Goal: Information Seeking & Learning: Learn about a topic

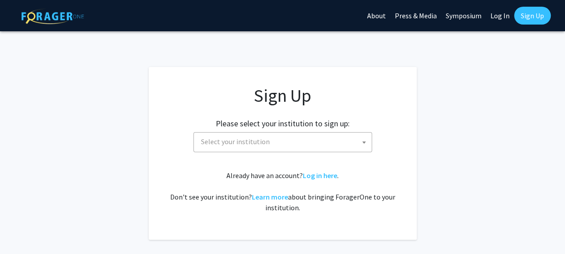
click at [309, 146] on span "Select your institution" at bounding box center [284, 142] width 174 height 18
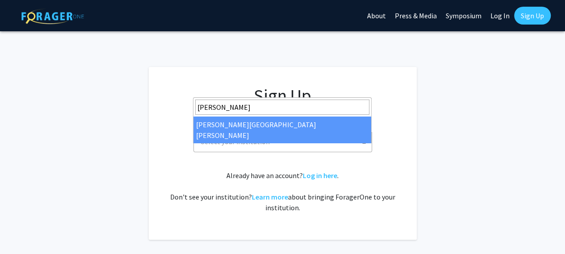
type input "johns"
select select "1"
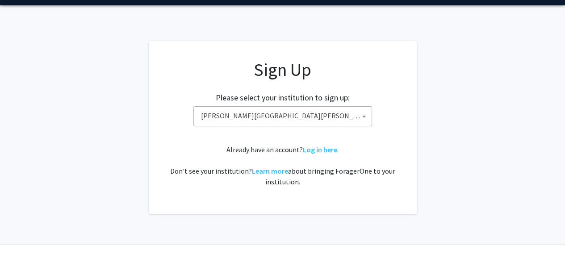
scroll to position [45, 0]
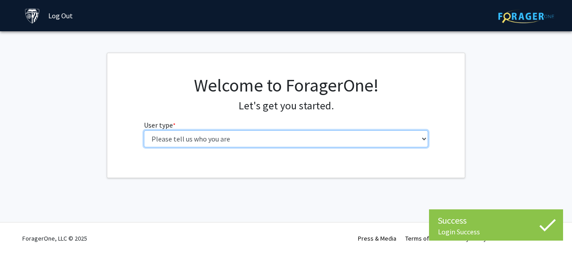
click at [231, 138] on select "Please tell us who you are Undergraduate Student Master's Student Doctoral Cand…" at bounding box center [286, 138] width 284 height 17
select select "2: masters"
click at [144, 130] on select "Please tell us who you are Undergraduate Student Master's Student Doctoral Cand…" at bounding box center [286, 138] width 284 height 17
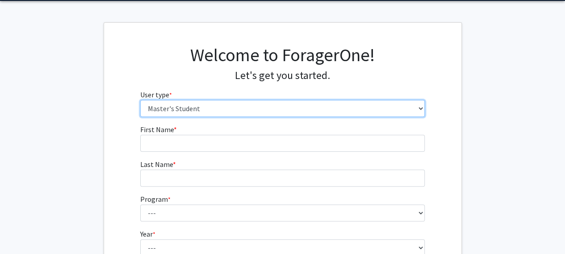
scroll to position [45, 0]
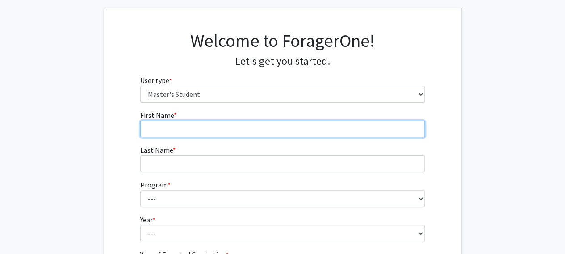
click at [173, 127] on input "First Name * required" at bounding box center [282, 129] width 284 height 17
type input "[PERSON_NAME]"
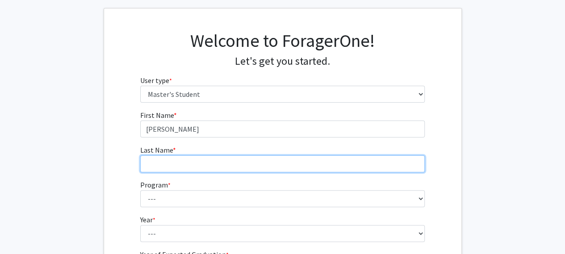
click at [149, 163] on input "Last Name * required" at bounding box center [282, 163] width 284 height 17
type input "Shreenevasan"
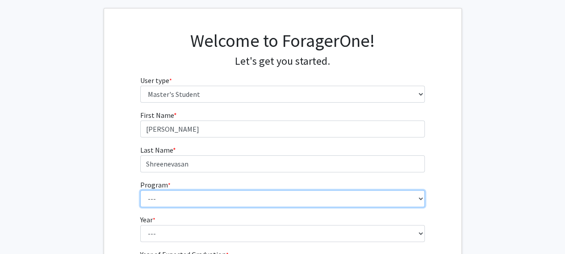
click at [146, 199] on select "--- Anatomy Education Applied and Computational Mathematics Applied Biomedical …" at bounding box center [282, 198] width 284 height 17
click at [140, 190] on select "--- Anatomy Education Applied and Computational Mathematics Applied Biomedical …" at bounding box center [282, 198] width 284 height 17
click at [206, 196] on select "--- Anatomy Education Applied and Computational Mathematics Applied Biomedical …" at bounding box center [282, 198] width 284 height 17
select select "46: 35"
click at [140, 190] on select "--- Anatomy Education Applied and Computational Mathematics Applied Biomedical …" at bounding box center [282, 198] width 284 height 17
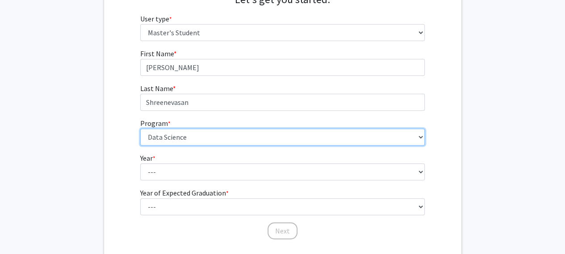
scroll to position [134, 0]
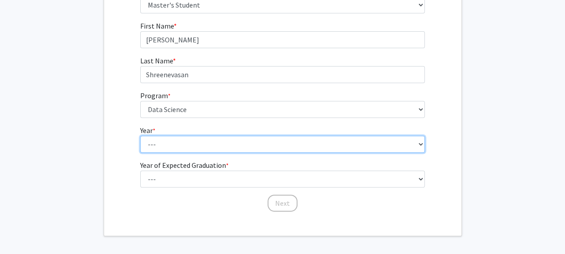
click at [181, 146] on select "--- First Year Second Year" at bounding box center [282, 144] width 284 height 17
select select "2: second_year"
click at [140, 136] on select "--- First Year Second Year" at bounding box center [282, 144] width 284 height 17
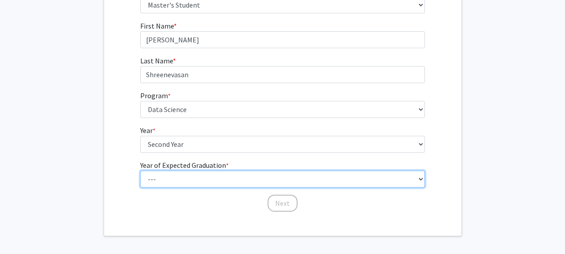
click at [167, 177] on select "--- 2025 2026 2027 2028 2029 2030 2031 2032 2033 2034" at bounding box center [282, 179] width 284 height 17
select select "2: 2026"
click at [140, 171] on select "--- 2025 2026 2027 2028 2029 2030 2031 2032 2033 2034" at bounding box center [282, 179] width 284 height 17
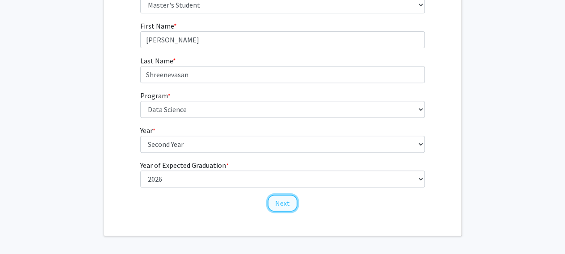
click at [274, 201] on button "Next" at bounding box center [282, 203] width 30 height 17
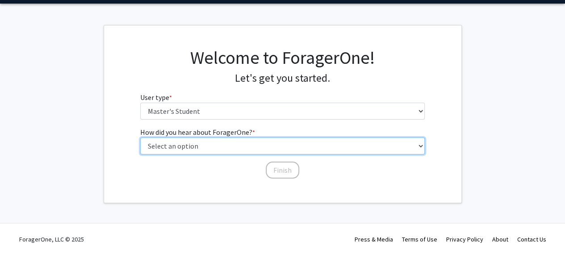
click at [214, 141] on select "Select an option Peer/student recommendation Faculty/staff recommendation Unive…" at bounding box center [282, 146] width 284 height 17
select select "1: peer_recommendation"
click at [140, 138] on select "Select an option Peer/student recommendation Faculty/staff recommendation Unive…" at bounding box center [282, 146] width 284 height 17
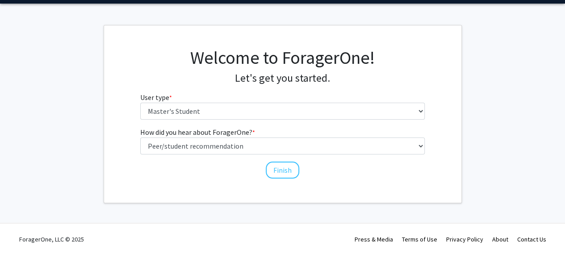
click at [303, 175] on div "How did you hear about ForagerOne? * required Select an option Peer/student rec…" at bounding box center [283, 153] width 298 height 53
click at [278, 166] on button "Finish" at bounding box center [282, 170] width 33 height 17
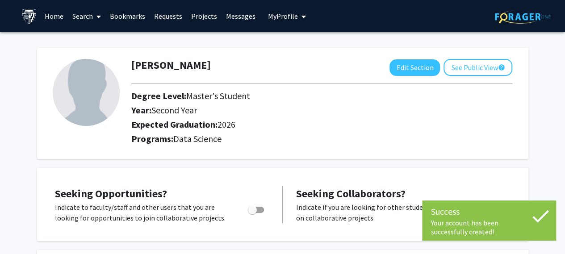
click at [87, 16] on link "Search" at bounding box center [87, 15] width 38 height 31
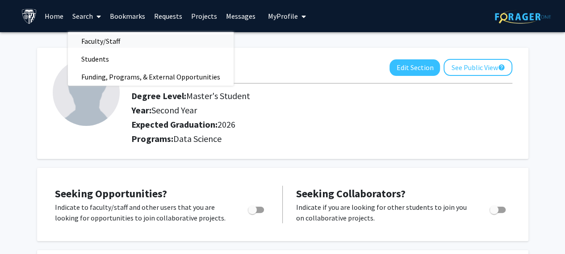
click at [100, 41] on span "Faculty/Staff" at bounding box center [101, 41] width 66 height 18
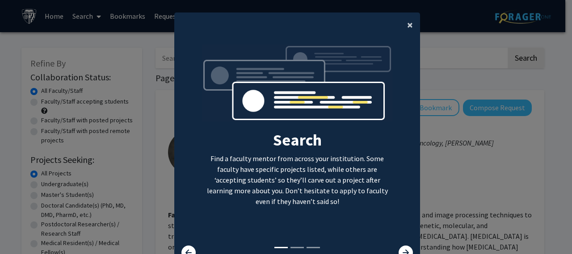
click at [407, 27] on span "×" at bounding box center [410, 25] width 6 height 14
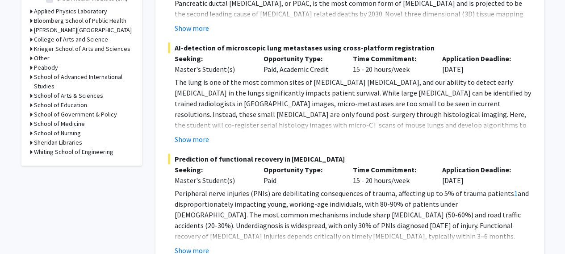
scroll to position [402, 0]
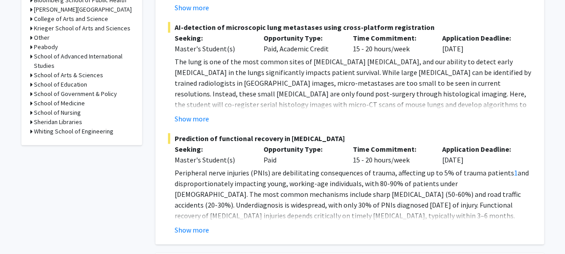
click at [83, 134] on h3 "Whiting School of Engineering" at bounding box center [73, 131] width 79 height 9
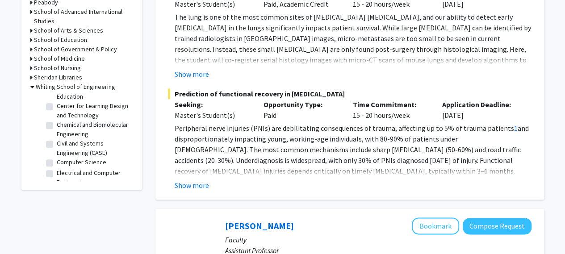
scroll to position [134, 0]
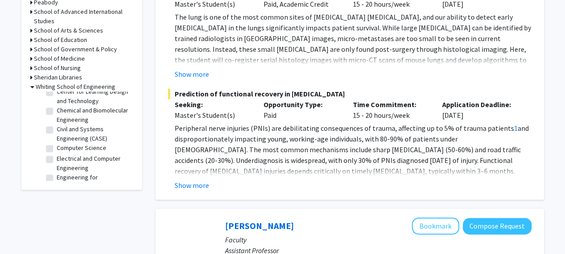
click at [57, 153] on label "Computer Science" at bounding box center [82, 147] width 50 height 9
click at [57, 149] on input "Computer Science" at bounding box center [60, 146] width 6 height 6
checkbox input "true"
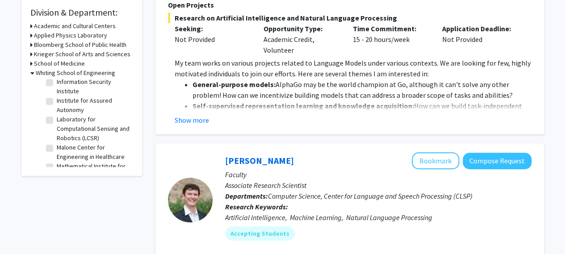
scroll to position [134, 0]
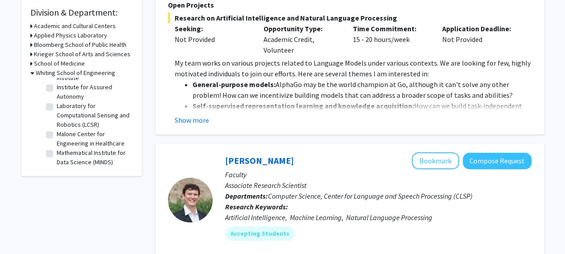
click at [57, 124] on label "Laboratory for Computational Sensing and Robotics (LCSR)" at bounding box center [94, 115] width 74 height 28
click at [57, 107] on input "Laboratory for Computational Sensing and Robotics (LCSR)" at bounding box center [60, 104] width 6 height 6
checkbox input "true"
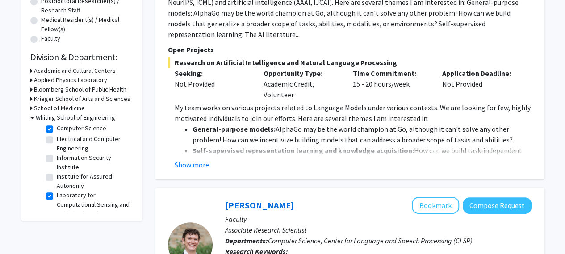
click at [57, 133] on label "Computer Science" at bounding box center [82, 128] width 50 height 9
click at [57, 129] on input "Computer Science" at bounding box center [60, 127] width 6 height 6
checkbox input "false"
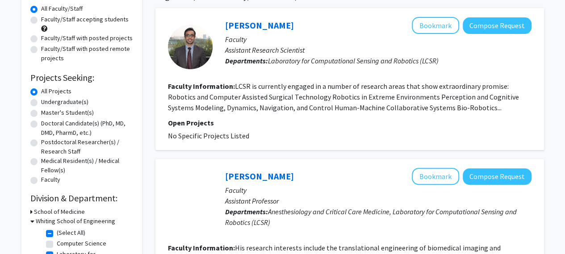
scroll to position [134, 0]
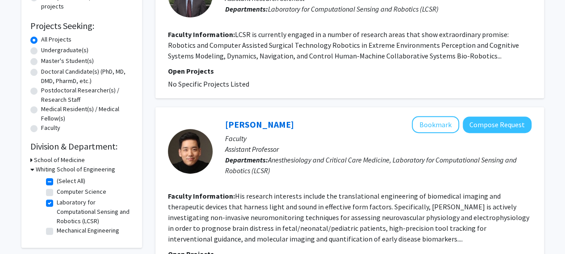
click at [41, 64] on label "Master's Student(s)" at bounding box center [67, 60] width 53 height 9
click at [41, 62] on input "Master's Student(s)" at bounding box center [44, 59] width 6 height 6
radio input "true"
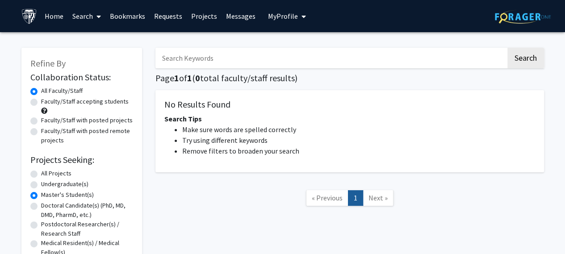
click at [41, 172] on label "All Projects" at bounding box center [56, 173] width 30 height 9
click at [41, 172] on input "All Projects" at bounding box center [44, 172] width 6 height 6
radio input "true"
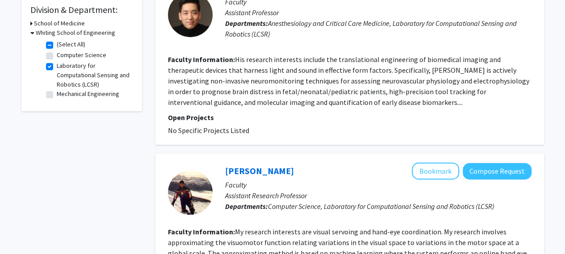
scroll to position [223, 0]
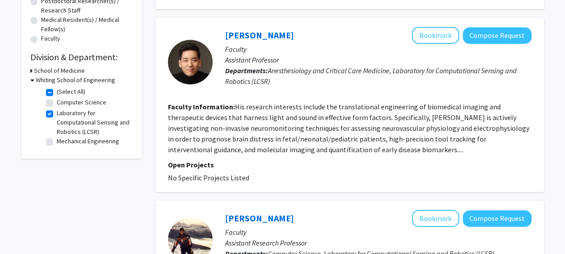
click at [57, 106] on label "Computer Science" at bounding box center [82, 102] width 50 height 9
click at [57, 104] on input "Computer Science" at bounding box center [60, 101] width 6 height 6
checkbox input "true"
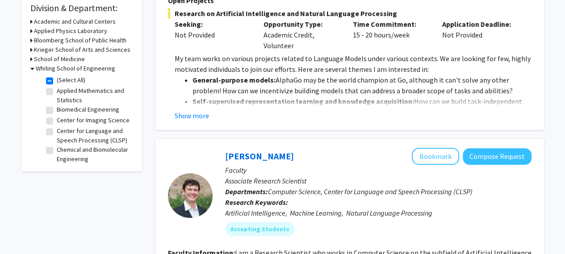
scroll to position [219, 0]
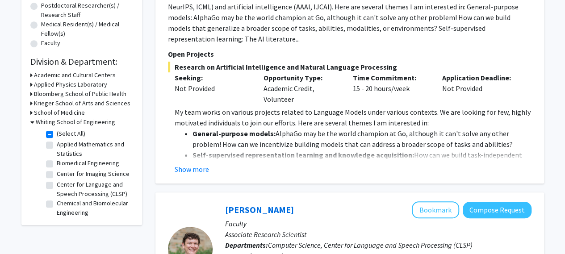
click at [70, 113] on h3 "School of Medicine" at bounding box center [59, 112] width 51 height 9
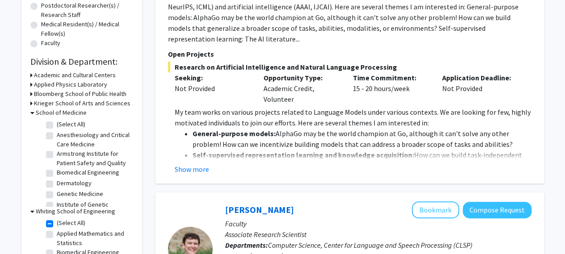
click at [70, 113] on h3 "School of Medicine" at bounding box center [61, 112] width 51 height 9
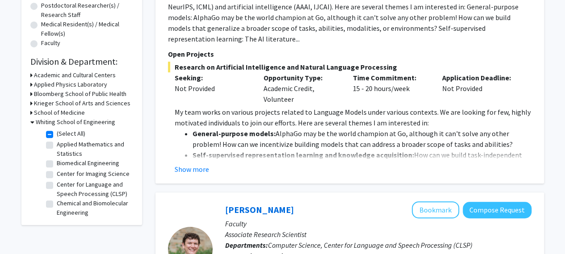
click at [75, 100] on h3 "Krieger School of Arts and Sciences" at bounding box center [82, 103] width 96 height 9
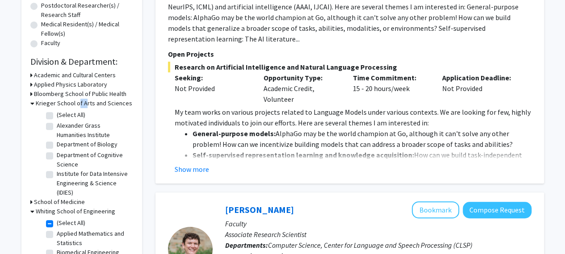
click at [75, 100] on h3 "Krieger School of Arts and Sciences" at bounding box center [84, 103] width 96 height 9
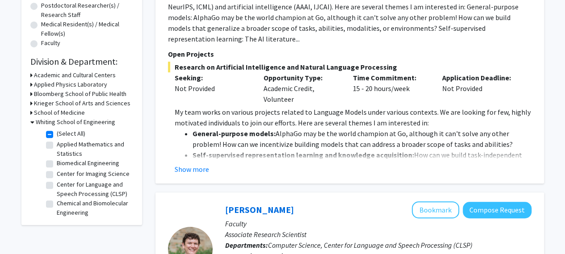
drag, startPoint x: 75, startPoint y: 100, endPoint x: 58, endPoint y: 91, distance: 19.8
click at [58, 91] on h3 "Bloomberg School of Public Health" at bounding box center [80, 93] width 92 height 9
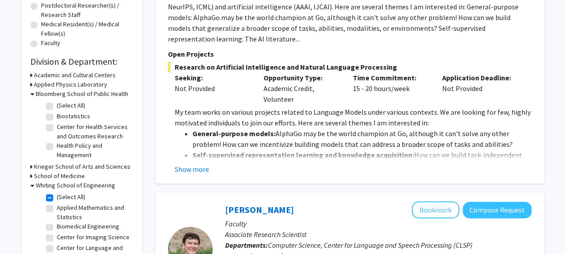
click at [58, 91] on h3 "Bloomberg School of Public Health" at bounding box center [82, 93] width 92 height 9
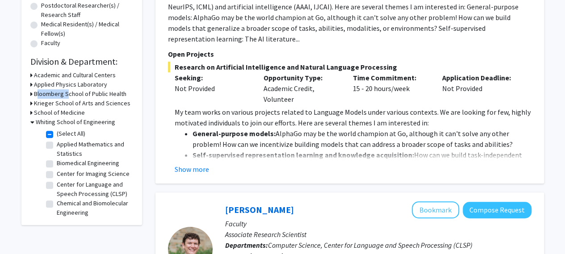
click at [58, 91] on h3 "Bloomberg School of Public Health" at bounding box center [80, 93] width 92 height 9
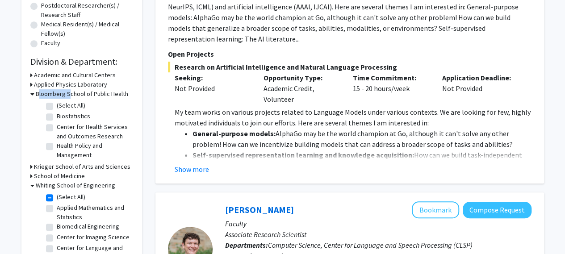
drag, startPoint x: 58, startPoint y: 91, endPoint x: 52, endPoint y: 96, distance: 7.9
click at [52, 96] on h3 "Bloomberg School of Public Health" at bounding box center [82, 93] width 92 height 9
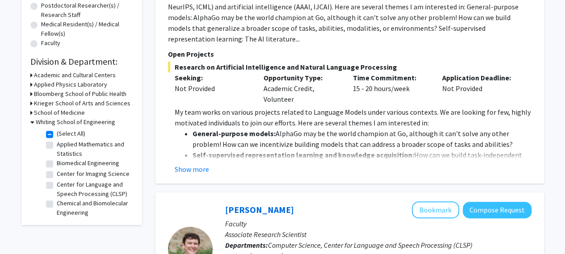
click at [57, 84] on h3 "Applied Physics Laboratory" at bounding box center [70, 84] width 73 height 9
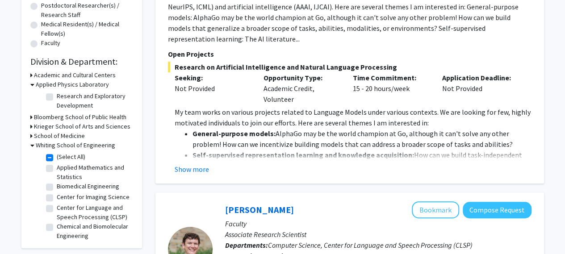
click at [57, 84] on h3 "Applied Physics Laboratory" at bounding box center [72, 84] width 73 height 9
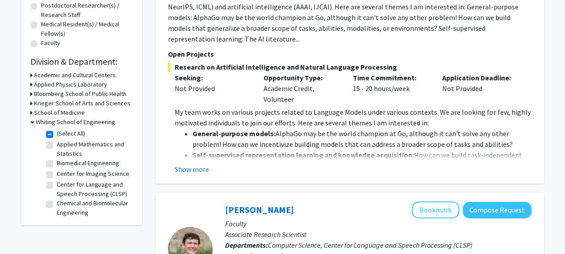
click at [57, 78] on h3 "Academic and Cultural Centers" at bounding box center [75, 75] width 82 height 9
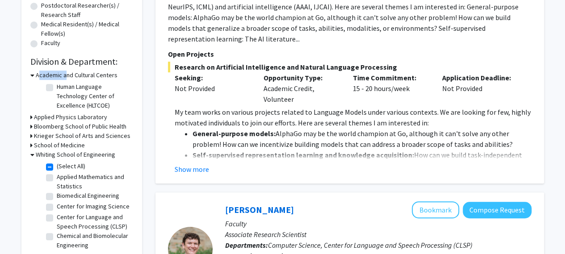
click at [57, 78] on h3 "Academic and Cultural Centers" at bounding box center [77, 75] width 82 height 9
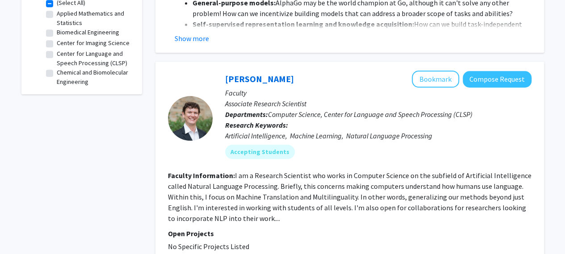
scroll to position [37, 0]
